Goal: Task Accomplishment & Management: Manage account settings

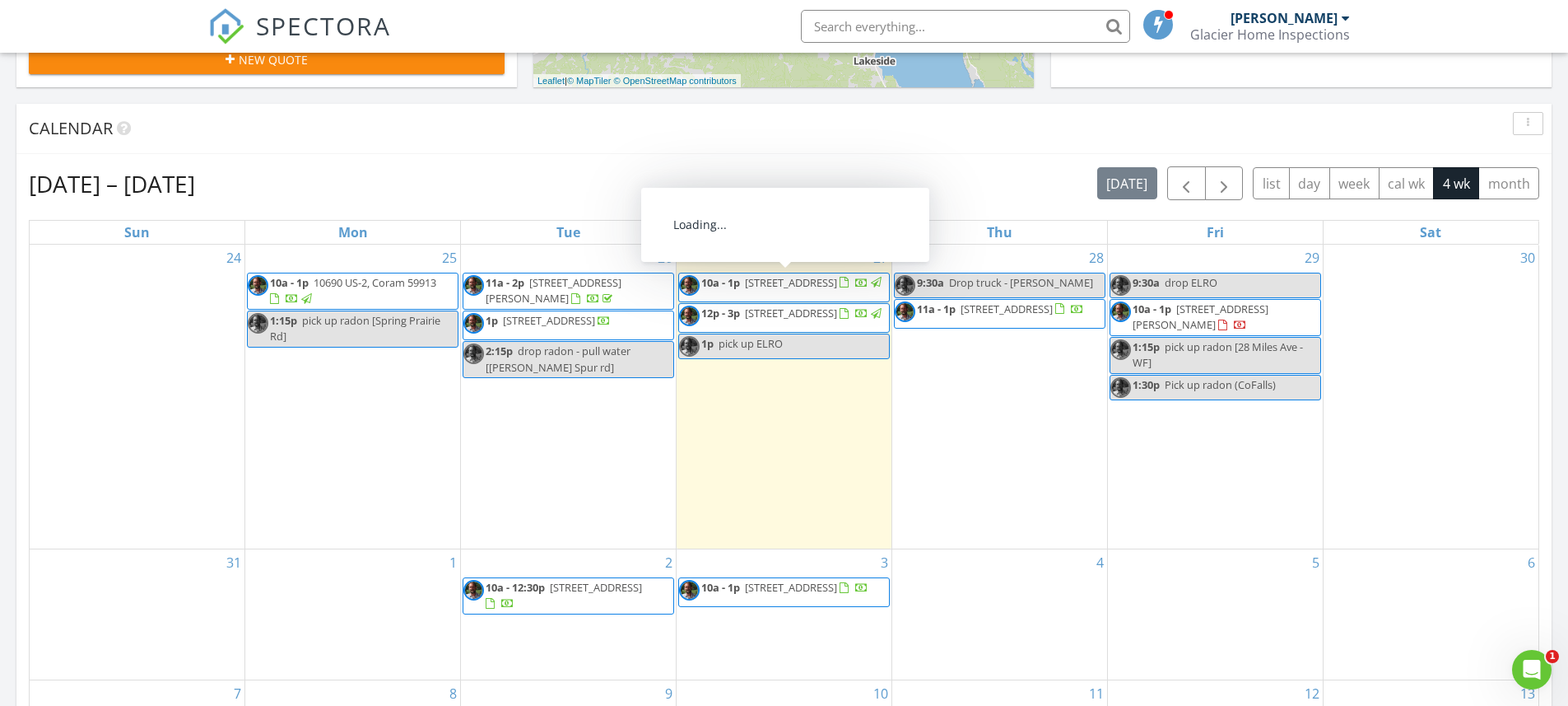
scroll to position [1524, 1594]
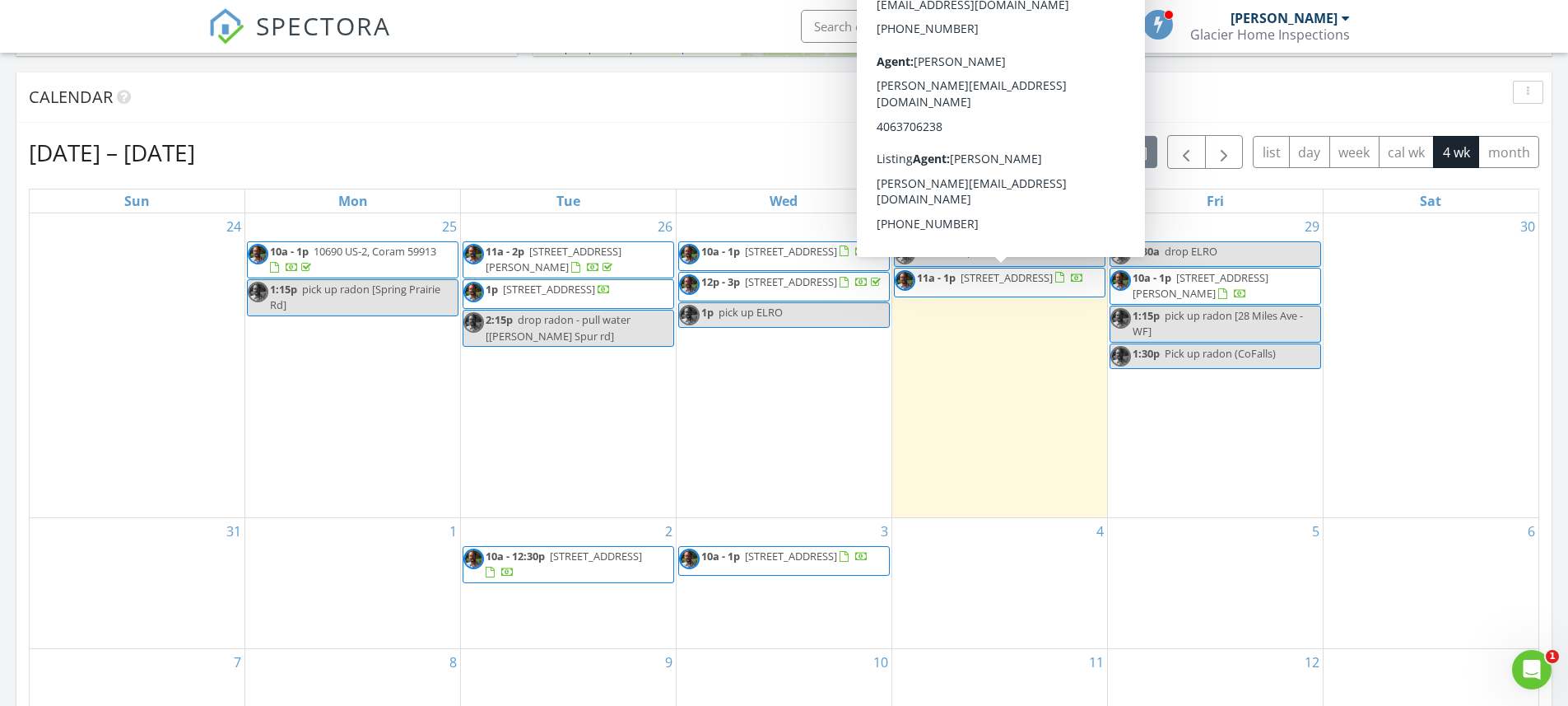
click at [1010, 281] on span "[STREET_ADDRESS]" at bounding box center [1007, 277] width 92 height 15
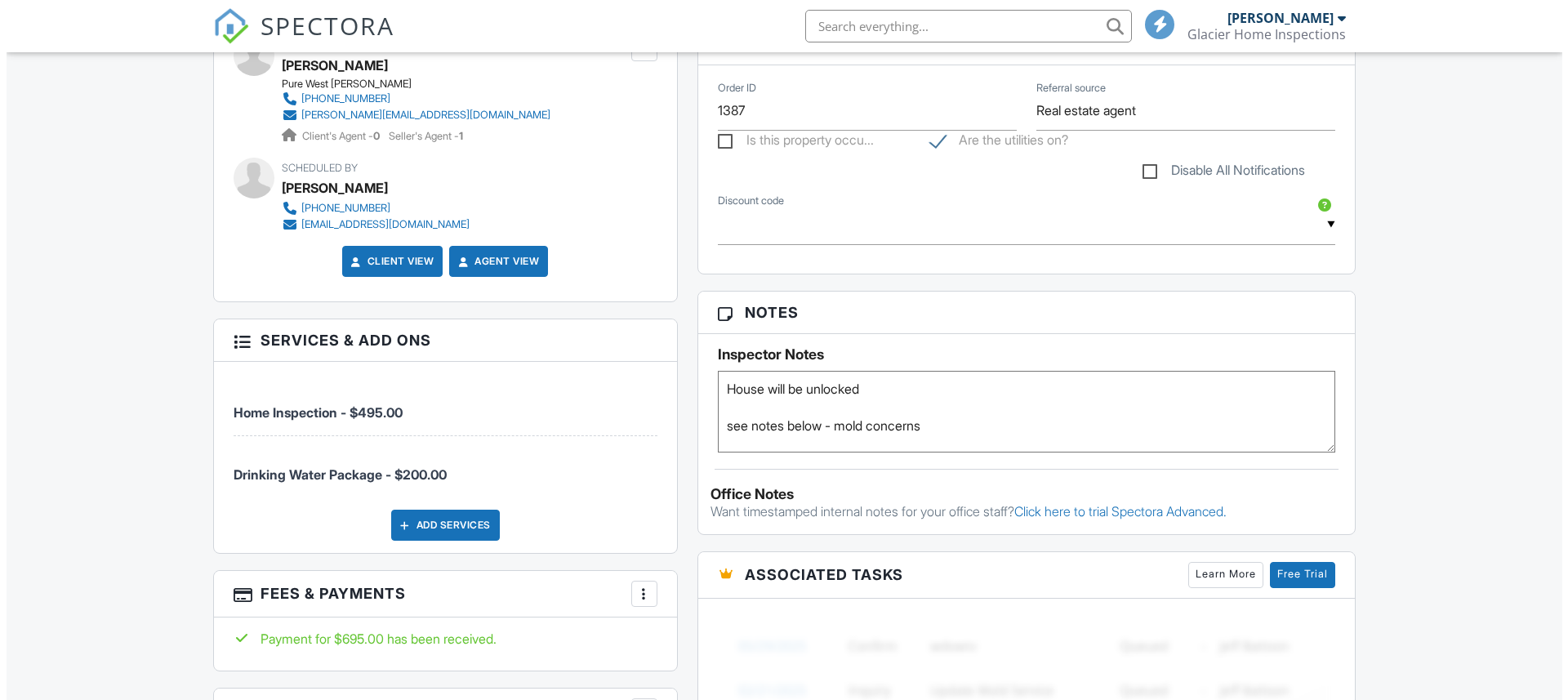
scroll to position [820, 0]
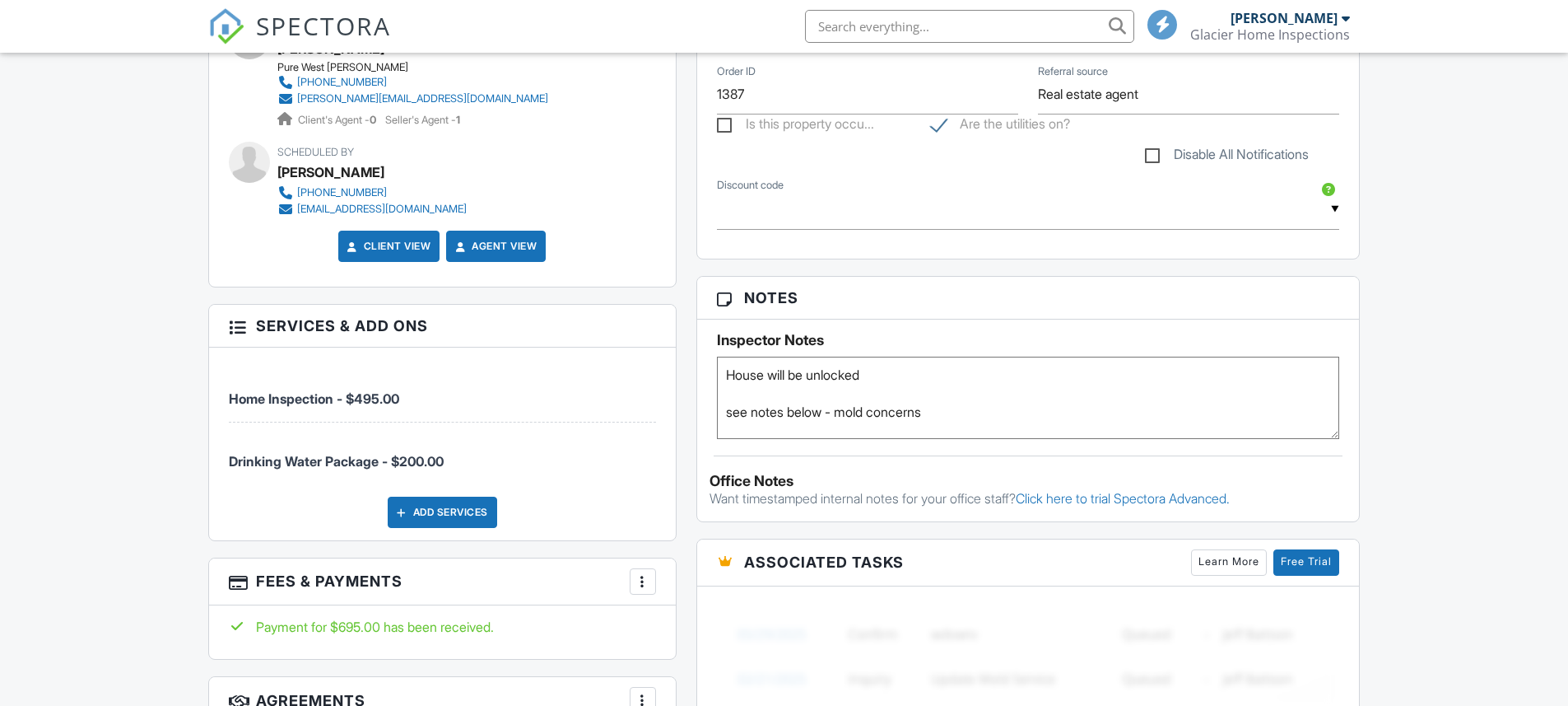
click at [434, 528] on div "Add Services" at bounding box center [443, 512] width 109 height 32
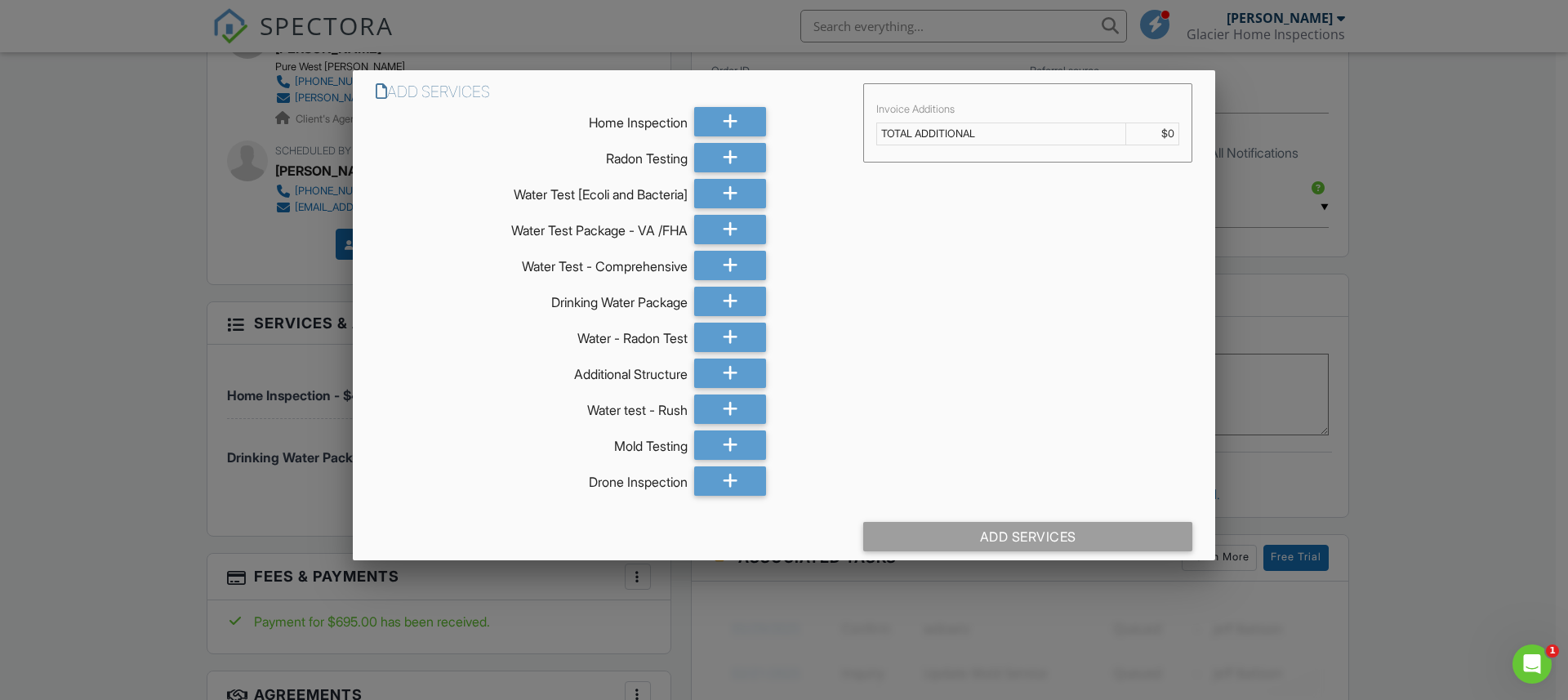
scroll to position [0, 0]
click at [723, 262] on icon at bounding box center [731, 265] width 16 height 30
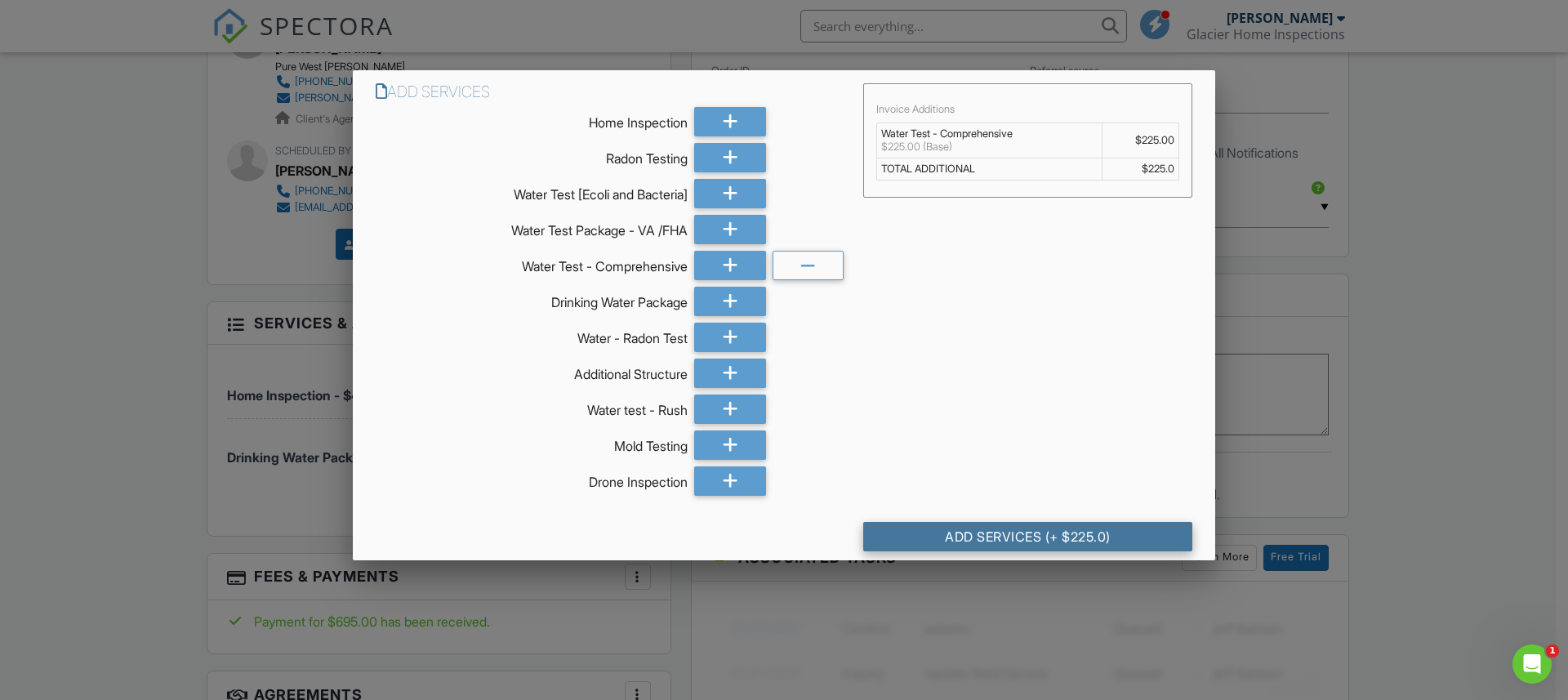
click at [1016, 533] on div "Add Services (+ $225.0)" at bounding box center [1028, 537] width 329 height 30
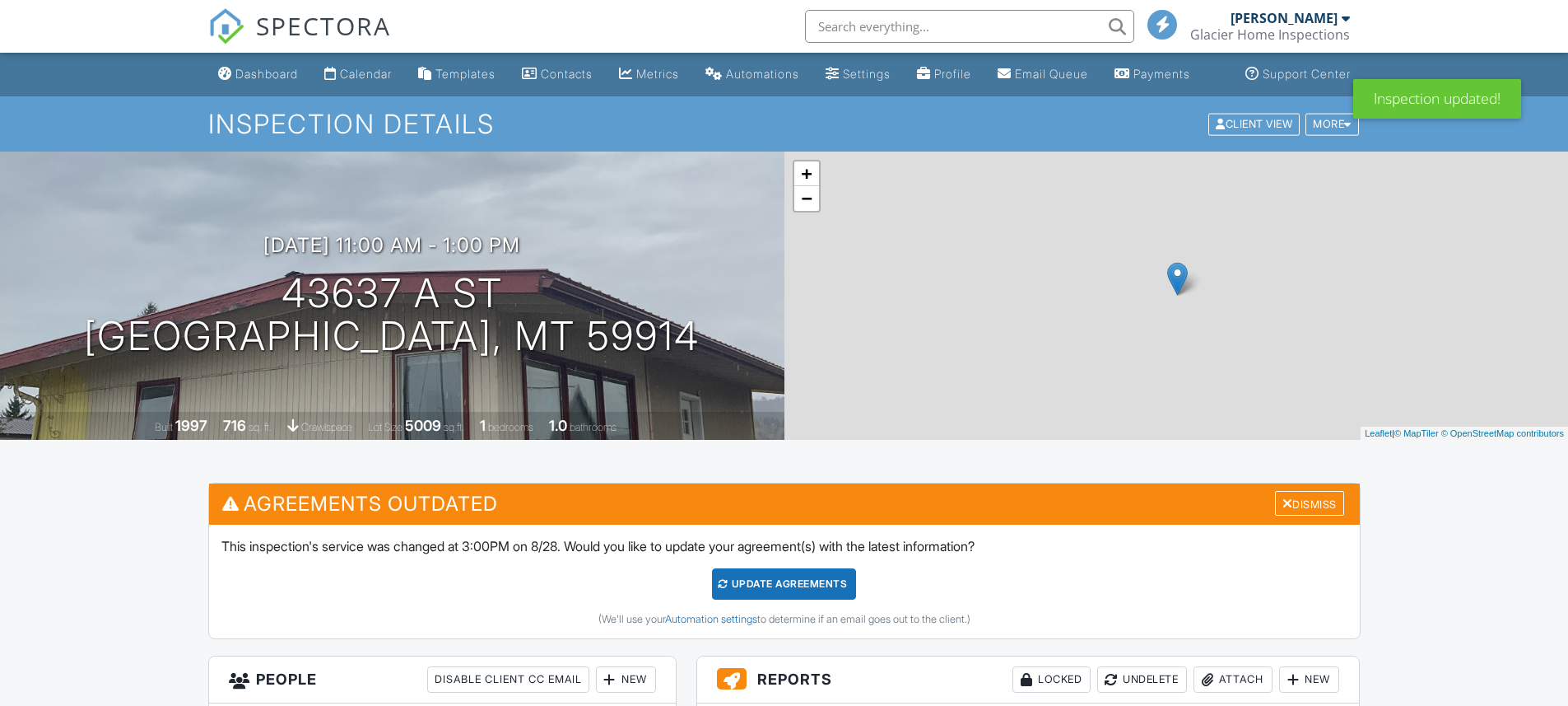
click at [1300, 522] on h3 "Agreements Outdated Dismiss" at bounding box center [785, 504] width 1151 height 40
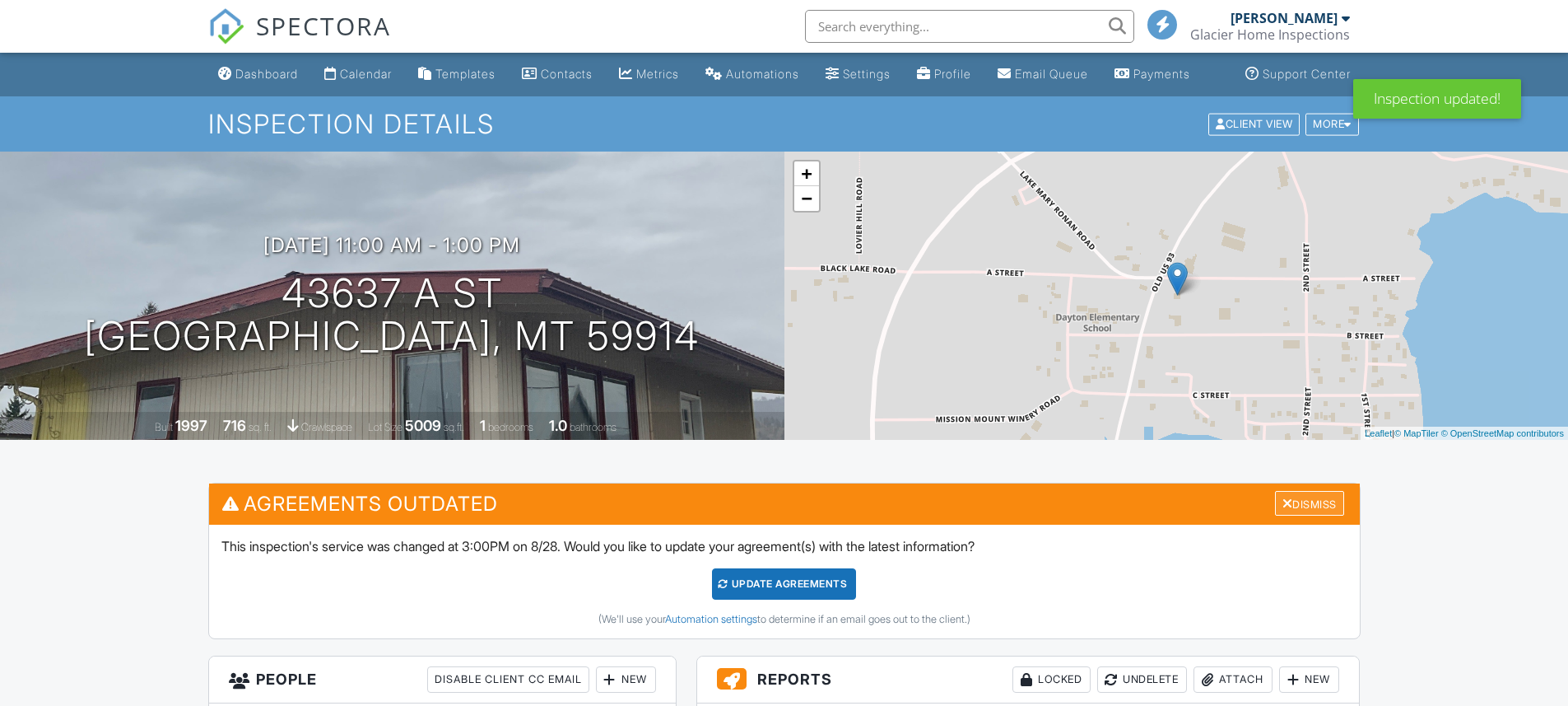
click at [1301, 517] on div "Dismiss" at bounding box center [1309, 504] width 70 height 26
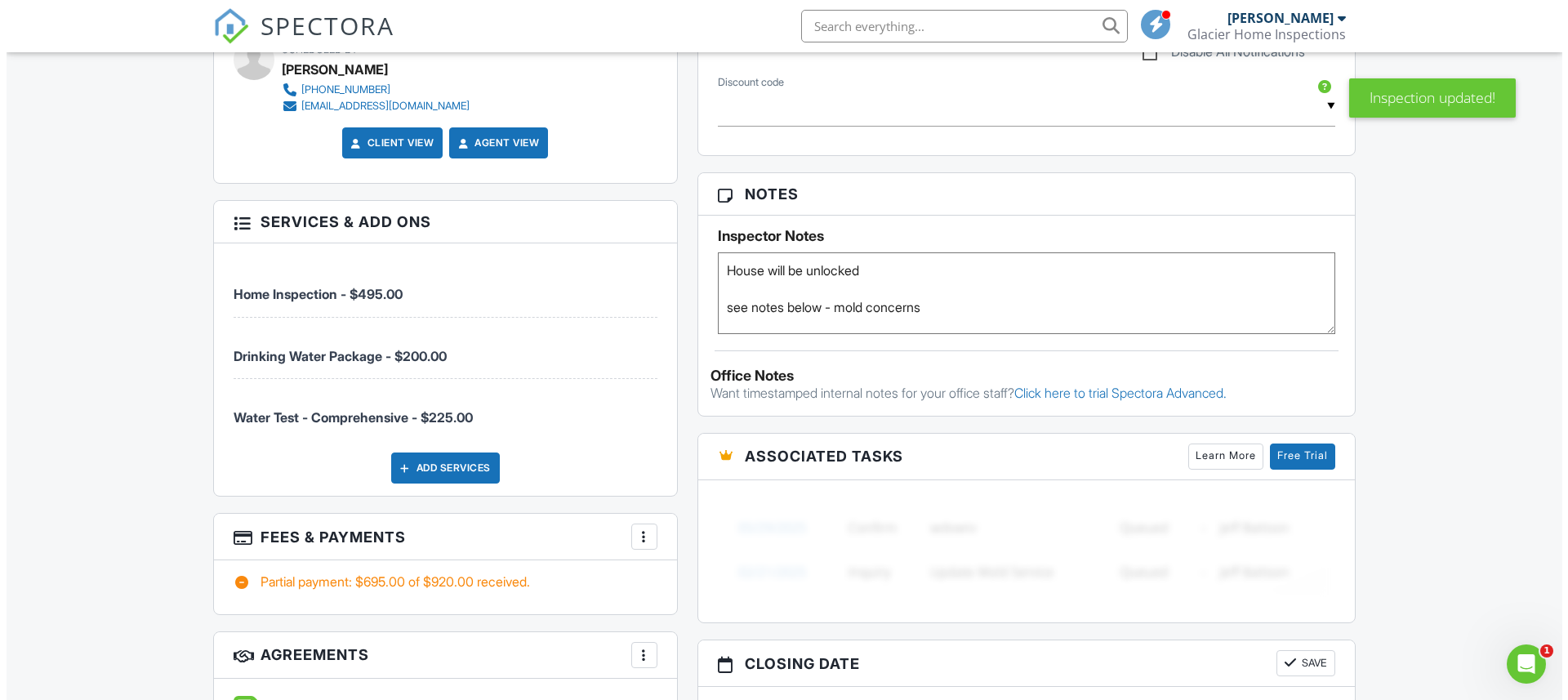
scroll to position [943, 0]
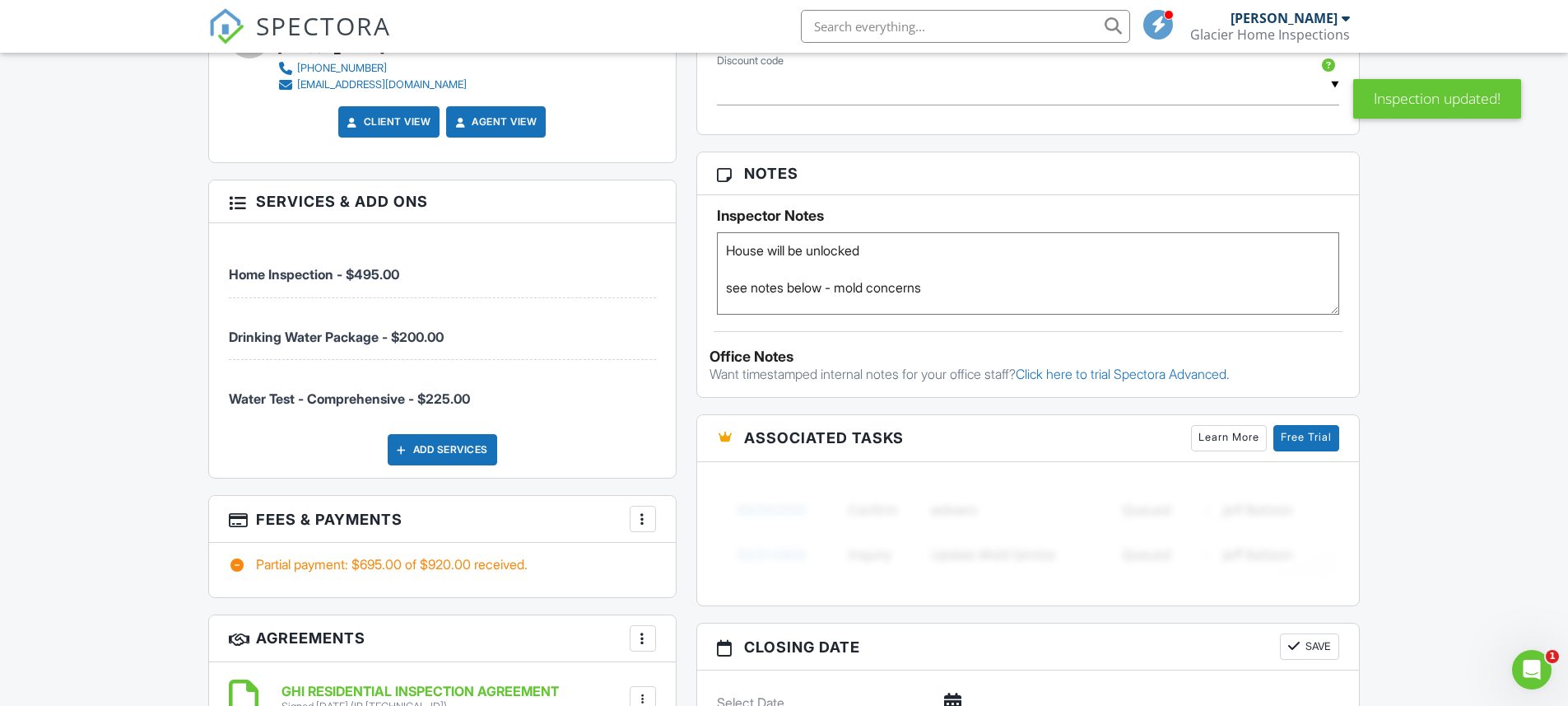
click at [641, 527] on div at bounding box center [642, 518] width 17 height 17
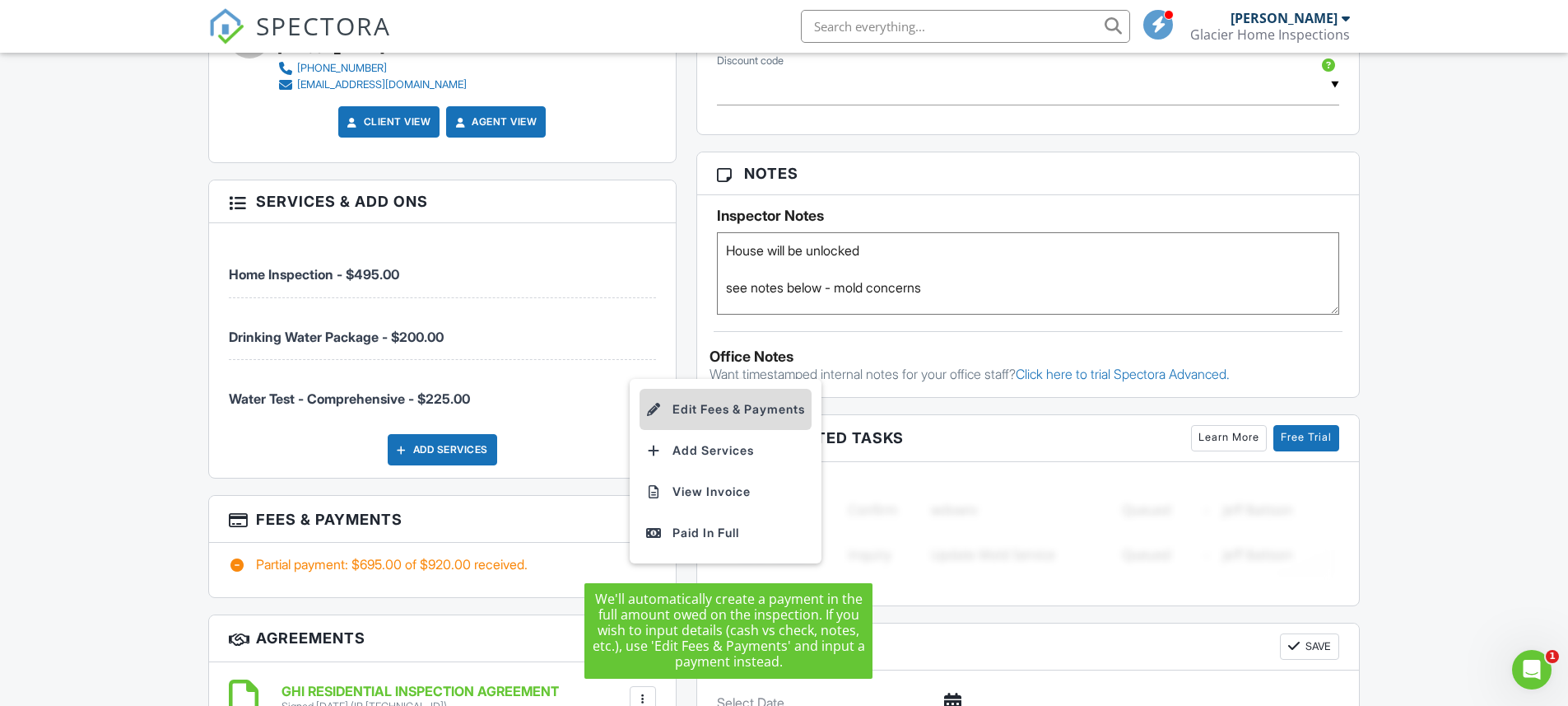
click at [722, 425] on li "Edit Fees & Payments" at bounding box center [726, 409] width 172 height 41
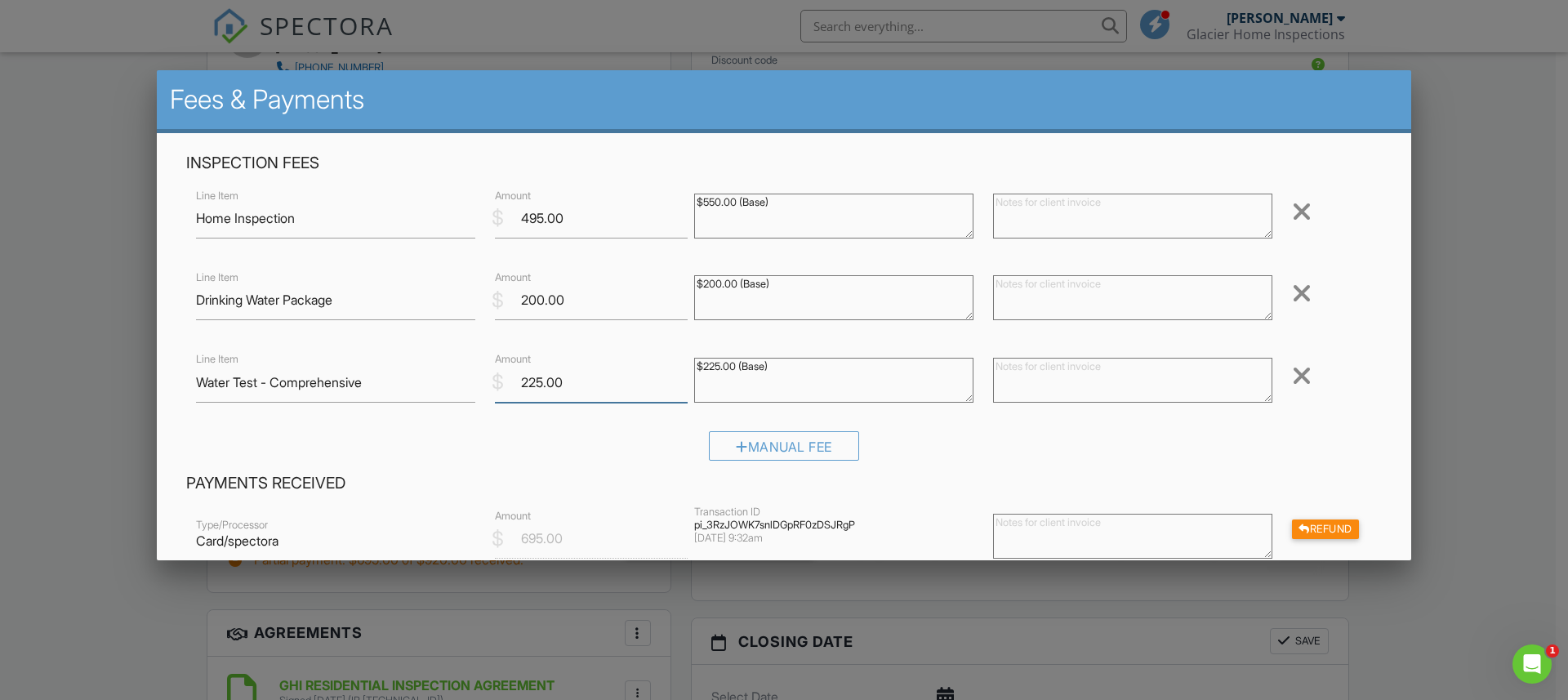
click at [570, 382] on input "225.00" at bounding box center [591, 382] width 193 height 40
type input "2"
type input "50.00"
click at [582, 431] on div "Manual Fee" at bounding box center [783, 452] width 1195 height 42
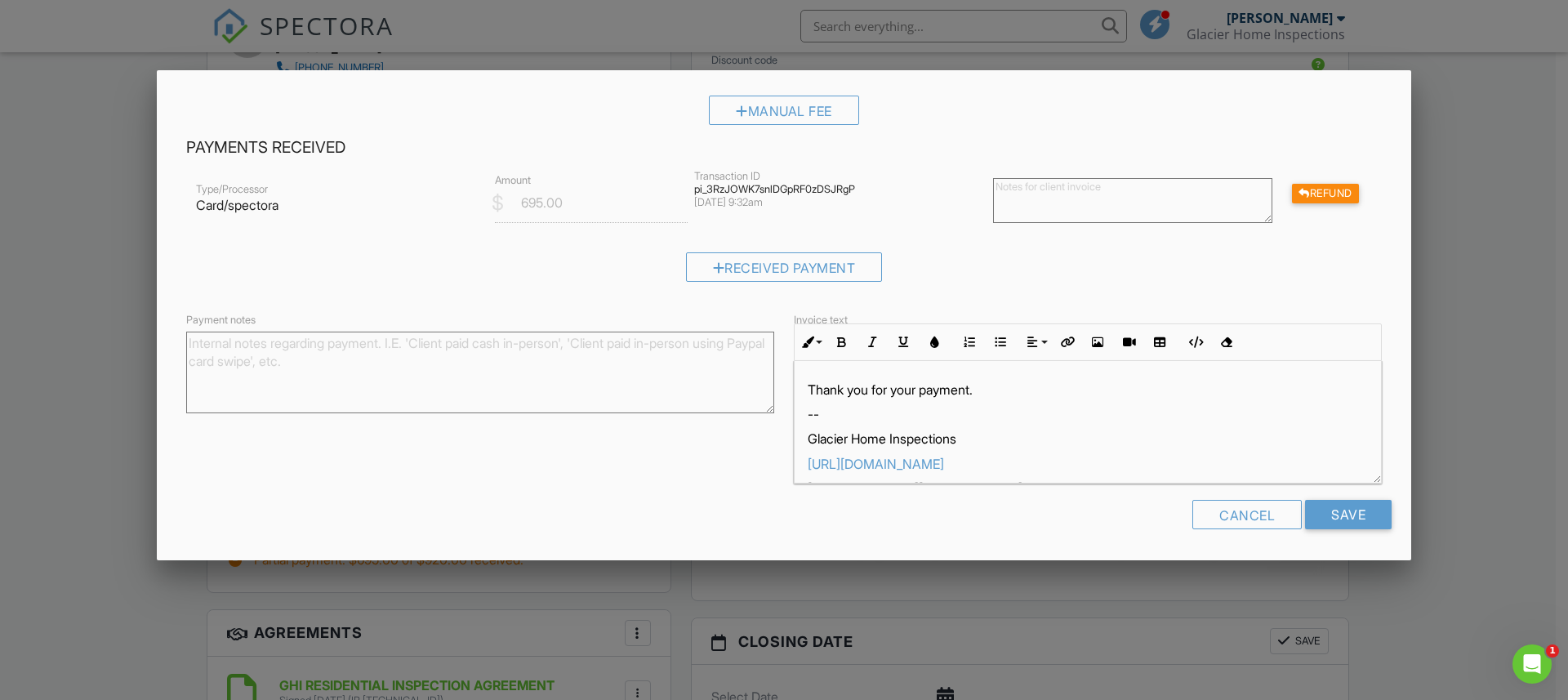
scroll to position [336, 0]
click at [1330, 506] on input "Save" at bounding box center [1348, 514] width 86 height 30
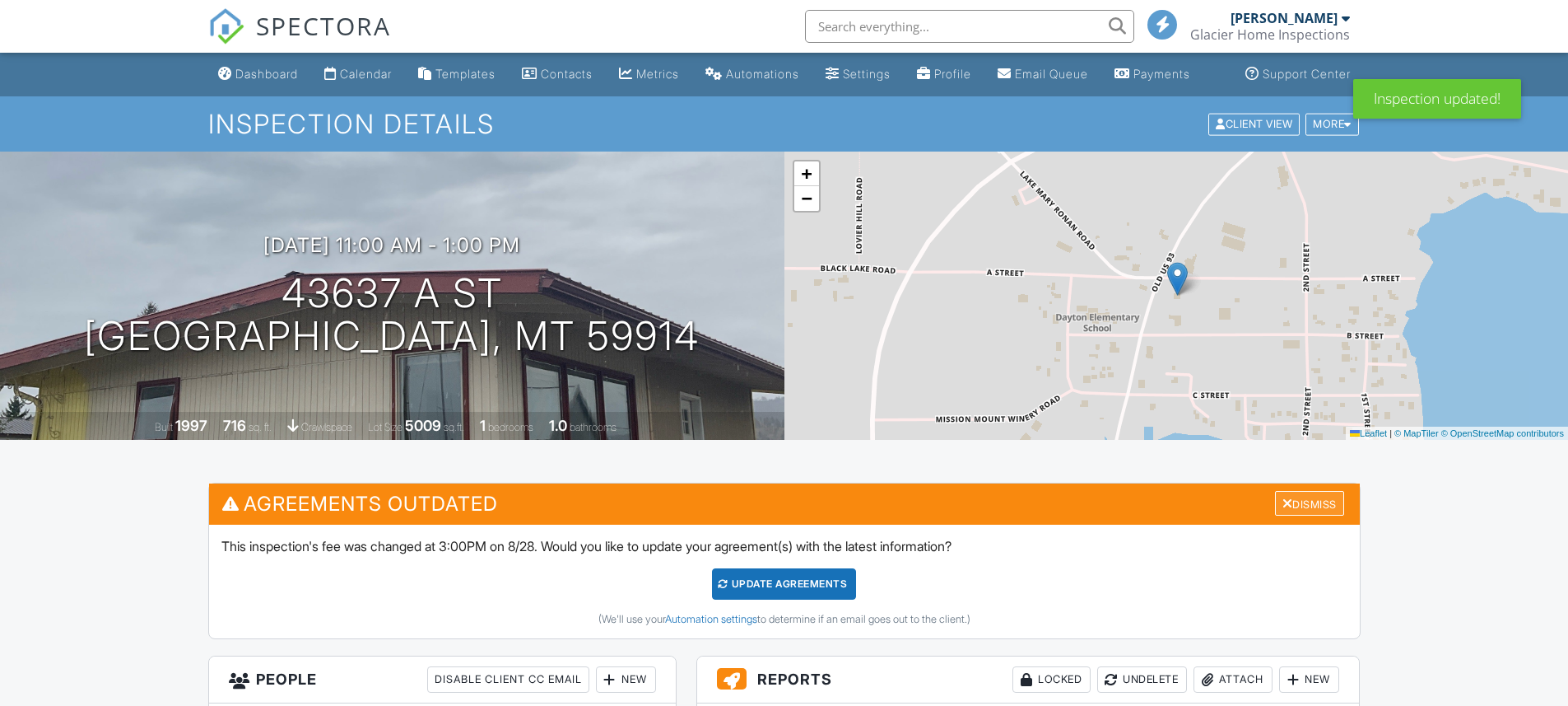
drag, startPoint x: 0, startPoint y: 0, endPoint x: 1301, endPoint y: 514, distance: 1398.9
click at [1301, 514] on div "Dismiss" at bounding box center [1309, 504] width 70 height 26
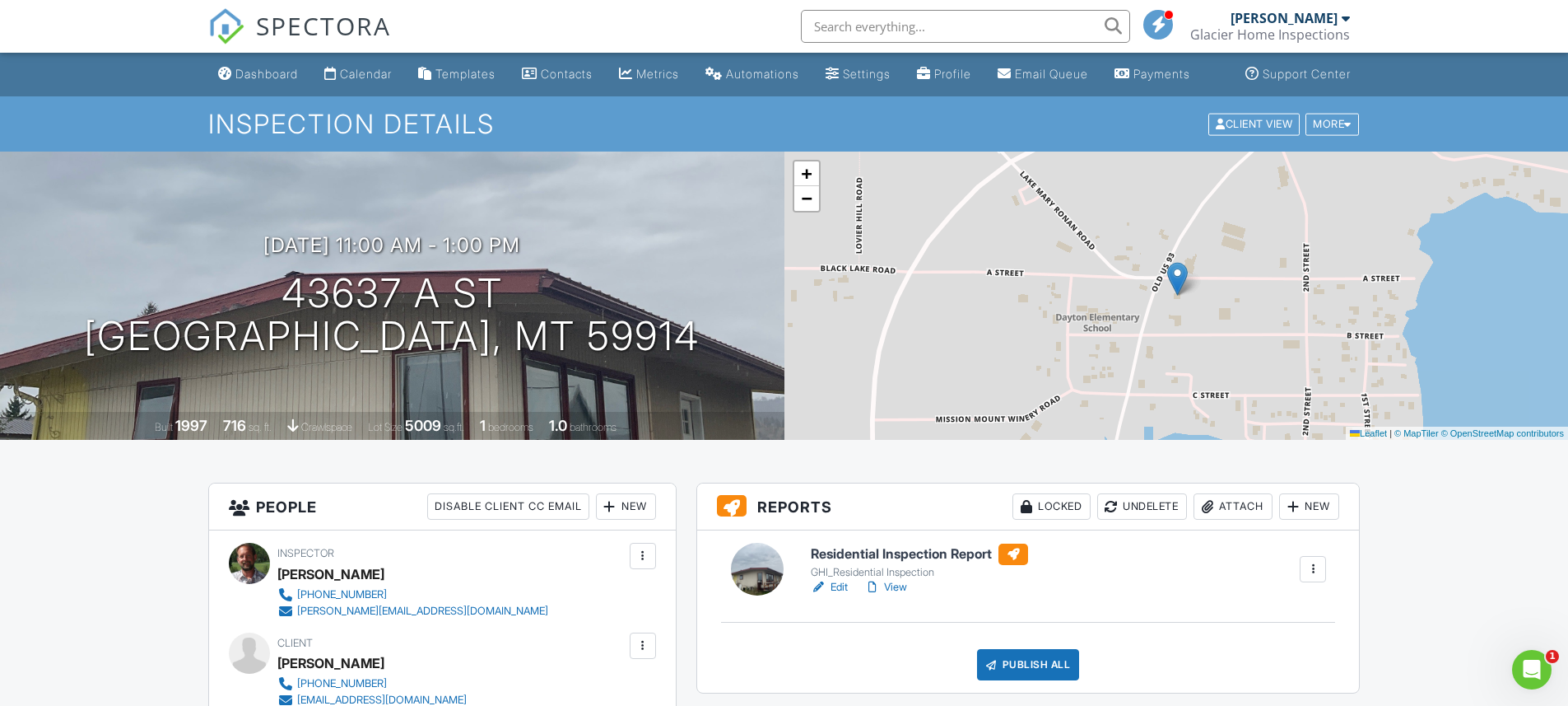
click at [898, 595] on link "View" at bounding box center [885, 587] width 43 height 17
